Goal: Check status: Check status

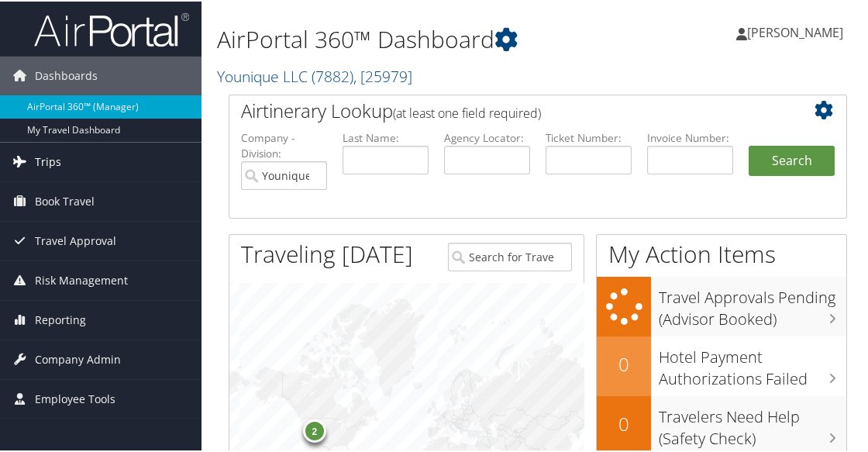
click at [48, 164] on span "Trips" at bounding box center [48, 160] width 26 height 39
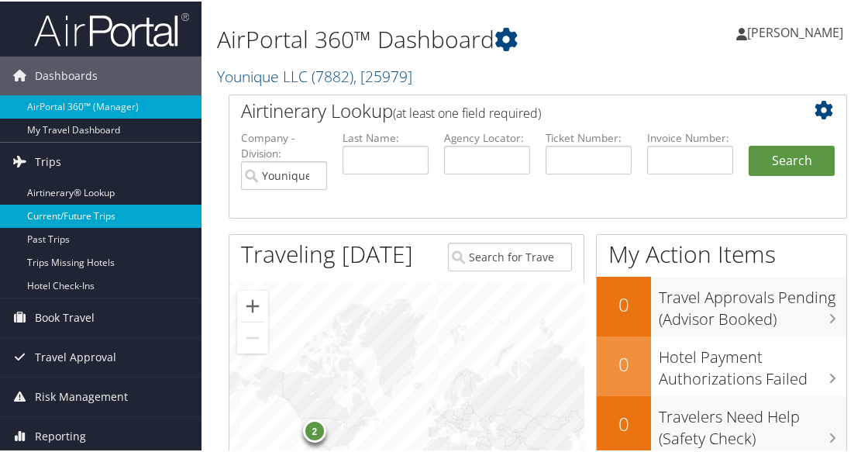
click at [63, 219] on link "Current/Future Trips" at bounding box center [100, 214] width 201 height 23
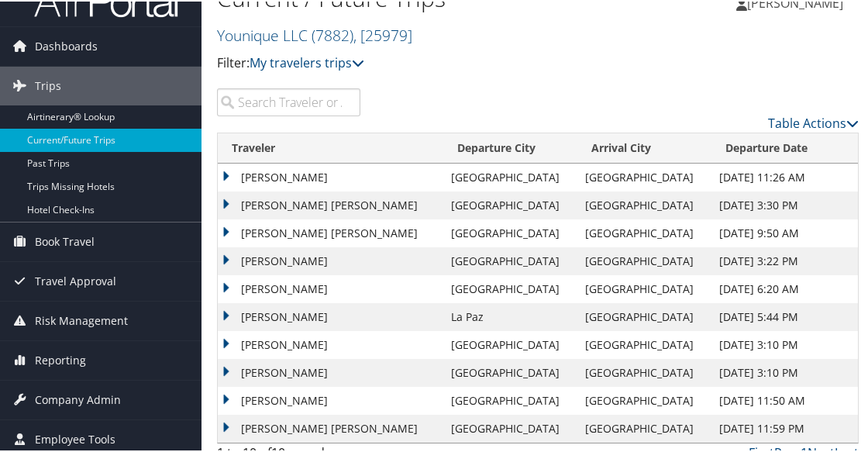
scroll to position [46, 0]
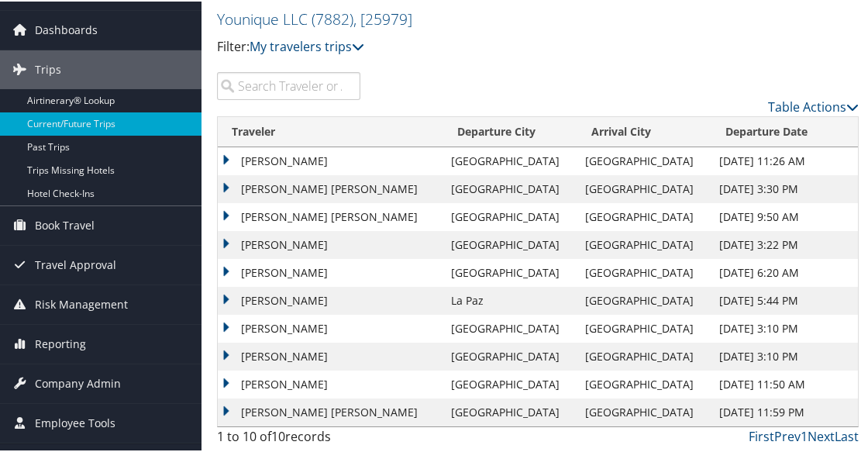
click at [227, 158] on td "MARISSA K LORE" at bounding box center [331, 160] width 226 height 28
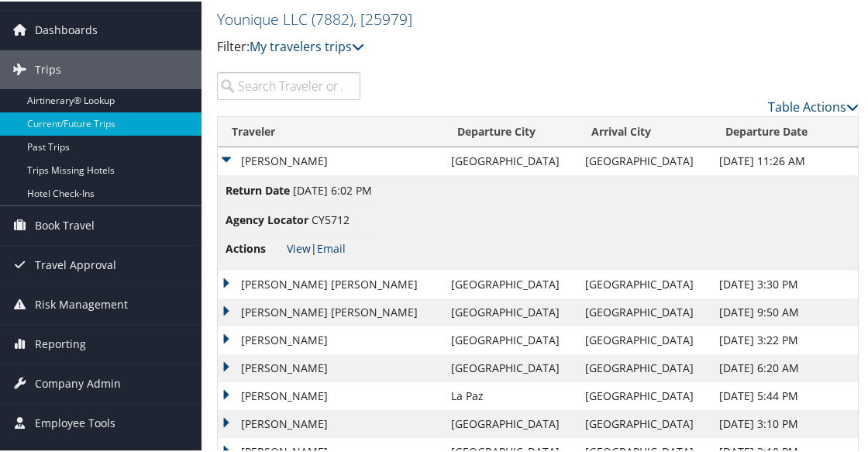
click at [303, 245] on link "View" at bounding box center [299, 246] width 24 height 15
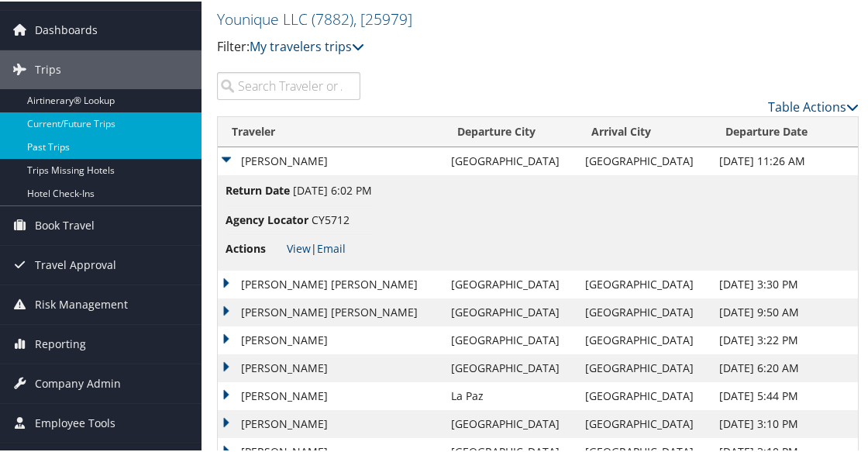
click at [57, 151] on link "Past Trips" at bounding box center [100, 145] width 201 height 23
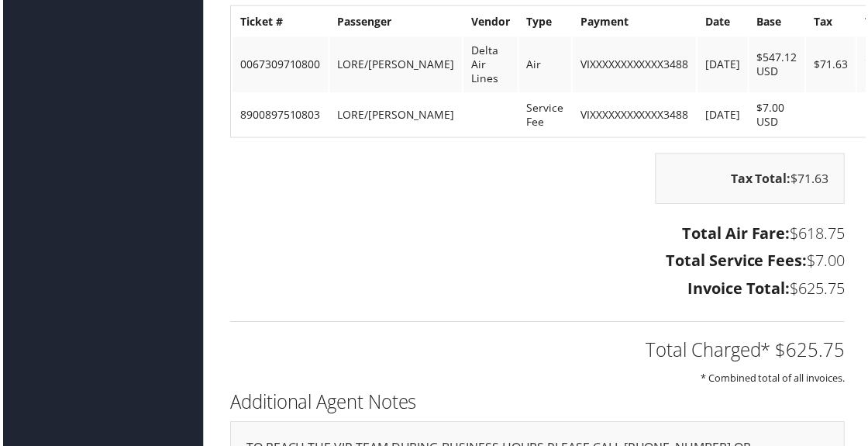
scroll to position [2867, 0]
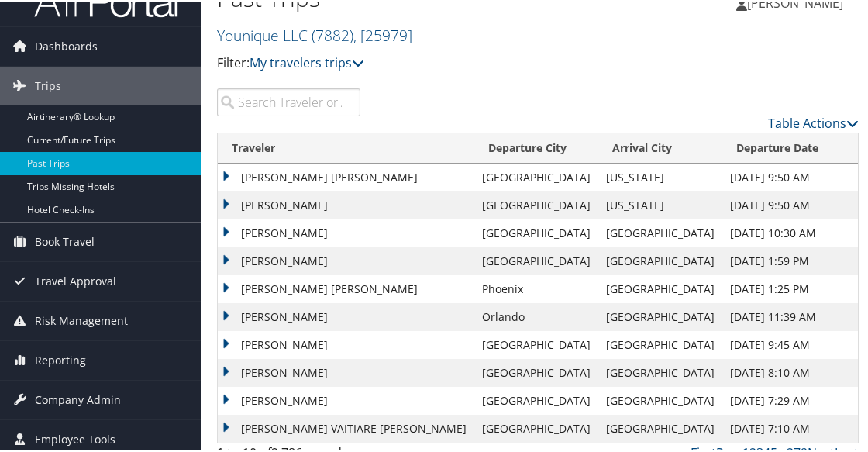
scroll to position [46, 0]
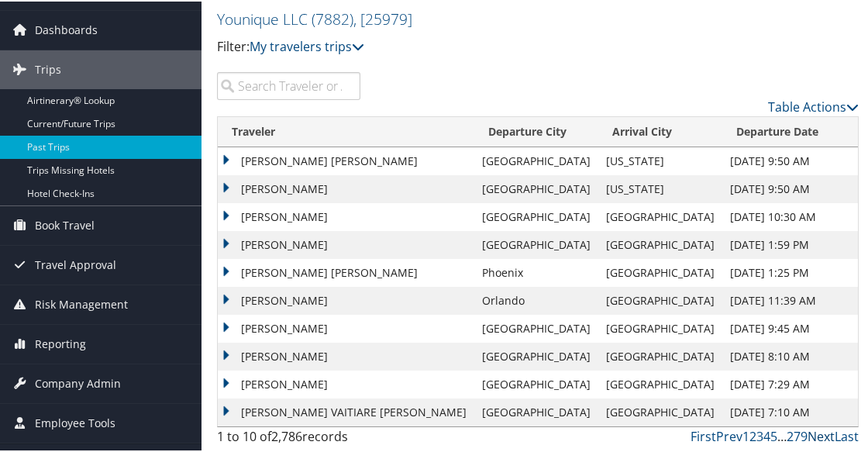
click at [817, 435] on link "Next" at bounding box center [821, 434] width 27 height 17
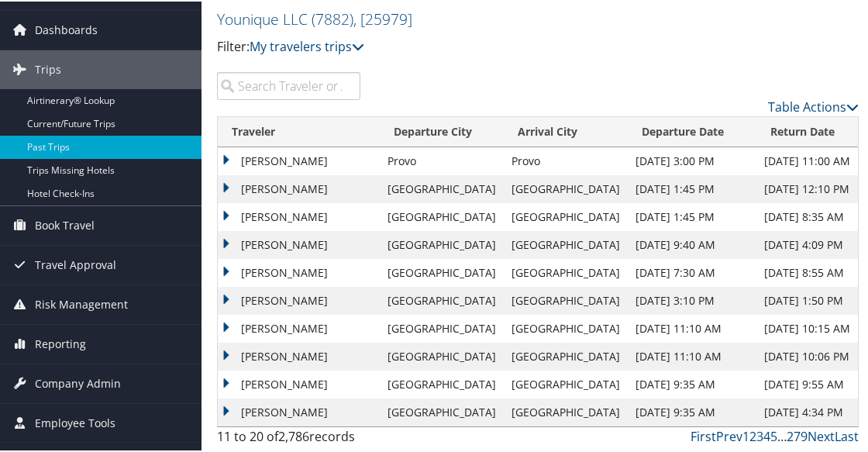
click at [227, 405] on td "JOSEPH WILKINS" at bounding box center [299, 411] width 162 height 28
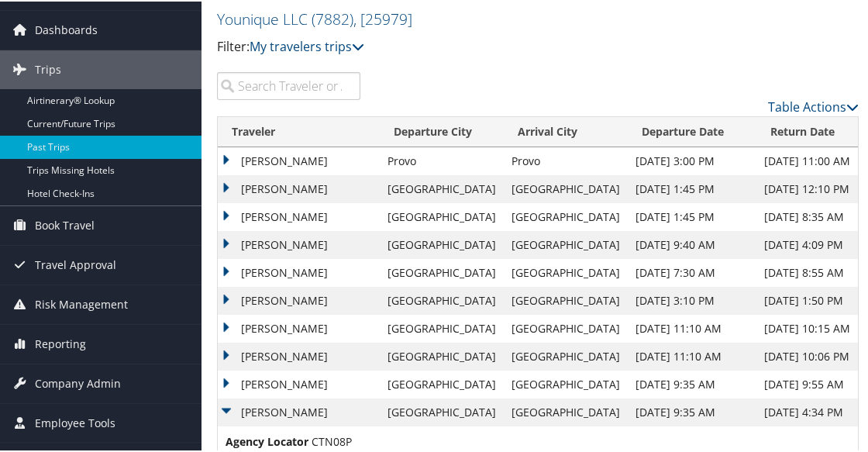
scroll to position [130, 0]
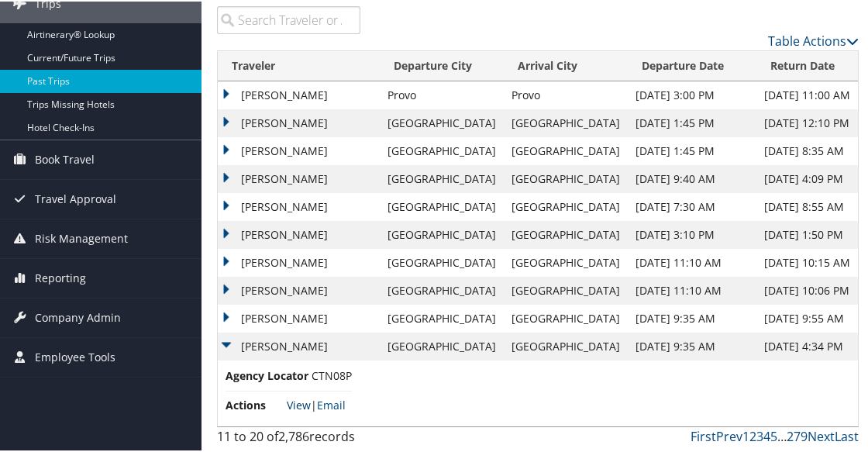
click at [296, 396] on link "View" at bounding box center [299, 403] width 24 height 15
click at [818, 426] on link "Next" at bounding box center [821, 434] width 27 height 17
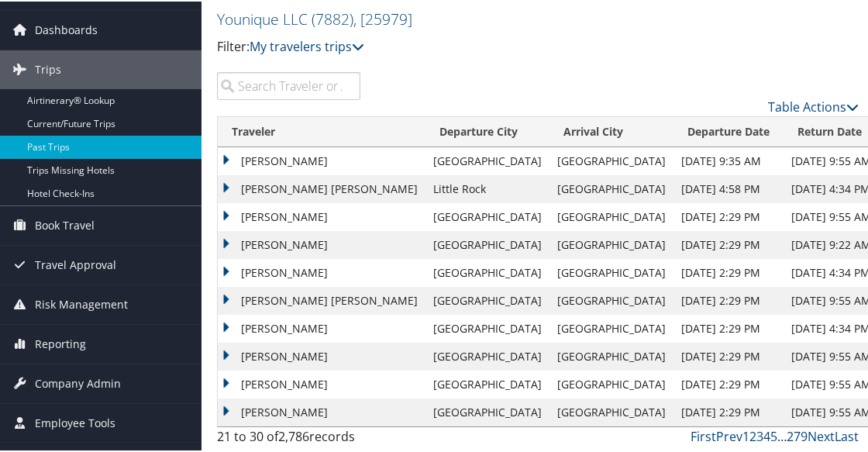
scroll to position [64, 0]
click at [815, 426] on link "Next" at bounding box center [821, 434] width 27 height 17
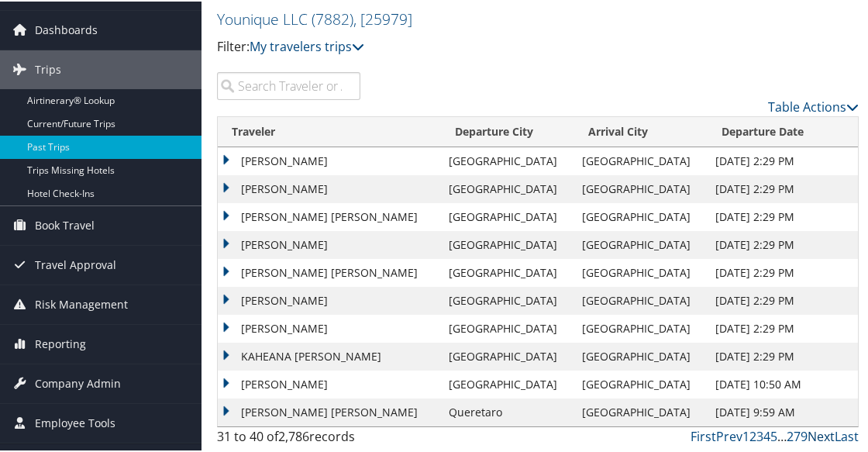
click at [815, 426] on link "Next" at bounding box center [821, 434] width 27 height 17
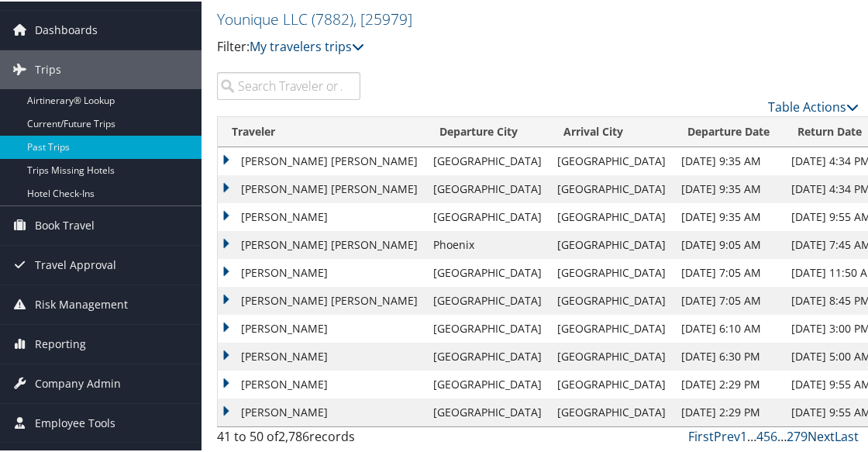
click at [815, 426] on link "Next" at bounding box center [821, 434] width 27 height 17
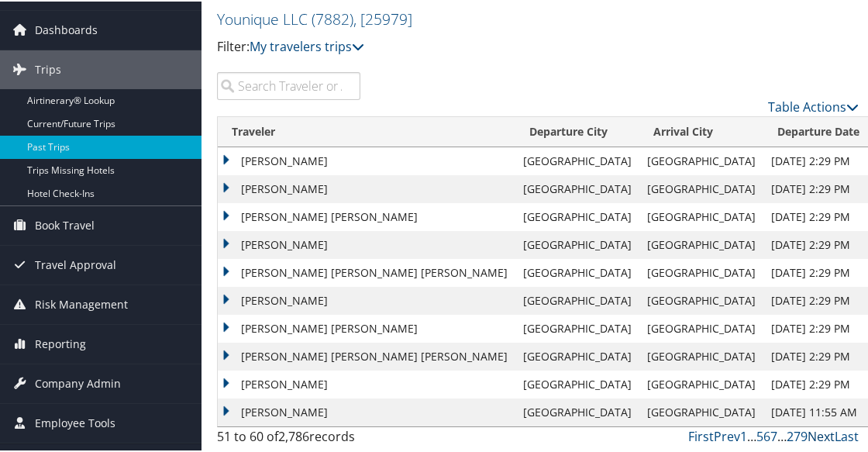
click at [815, 426] on link "Next" at bounding box center [821, 434] width 27 height 17
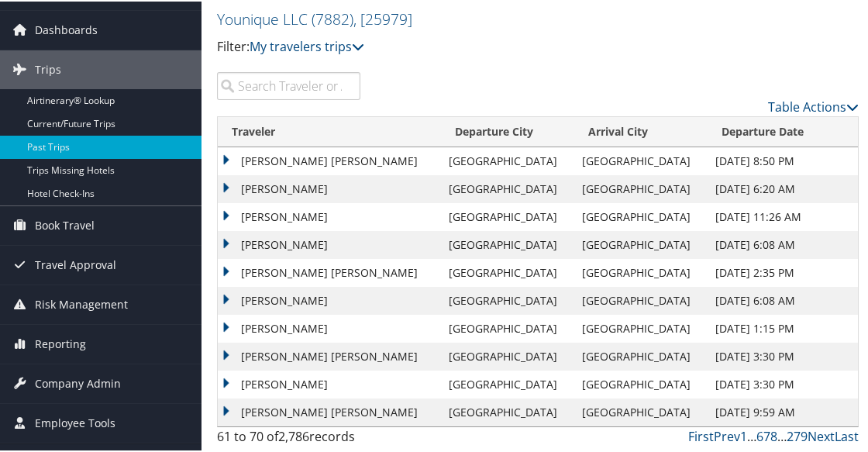
click at [226, 257] on td "[PERSON_NAME] [PERSON_NAME]" at bounding box center [329, 271] width 223 height 28
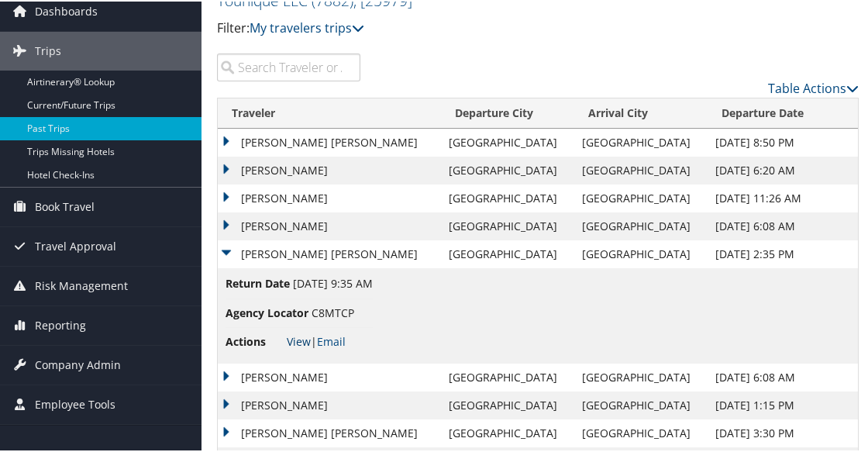
click at [299, 339] on link "View" at bounding box center [299, 339] width 24 height 15
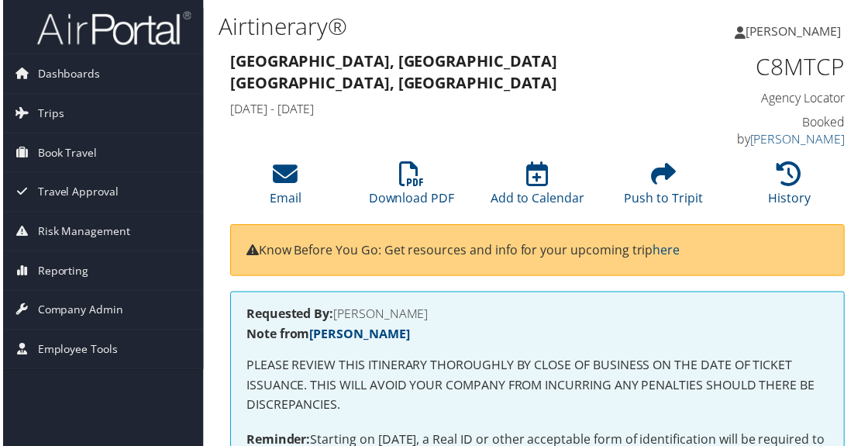
scroll to position [310, 0]
